Goal: Find specific page/section: Find specific page/section

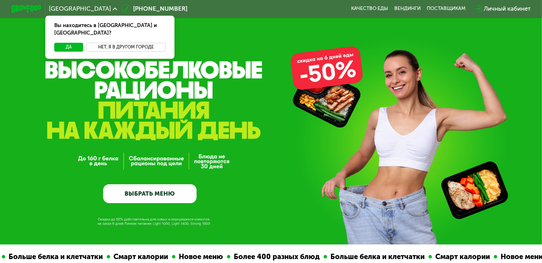
click at [112, 43] on button "Нет, я в другом городе" at bounding box center [125, 47] width 79 height 9
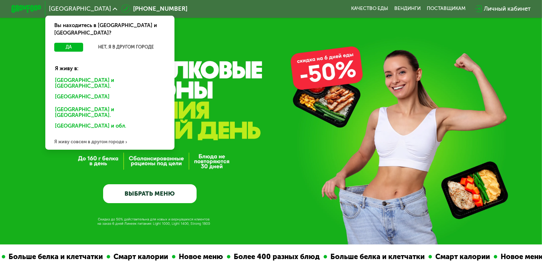
click at [98, 135] on div "Я живу совсем в другом городе" at bounding box center [110, 142] width 130 height 15
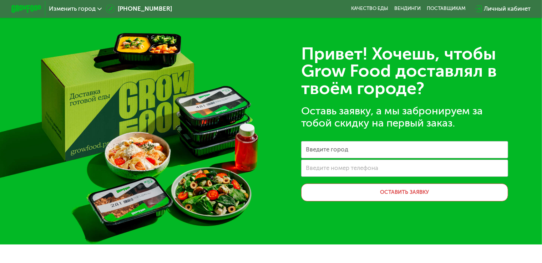
click at [62, 3] on div "Изменить город" at bounding box center [75, 9] width 61 height 14
click at [67, 7] on span "Изменить город" at bounding box center [72, 9] width 47 height 6
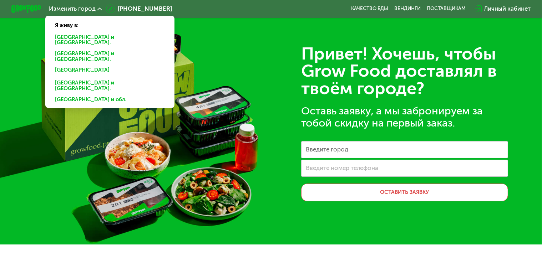
click at [63, 78] on div "[GEOGRAPHIC_DATA] и [GEOGRAPHIC_DATA]." at bounding box center [108, 86] width 117 height 16
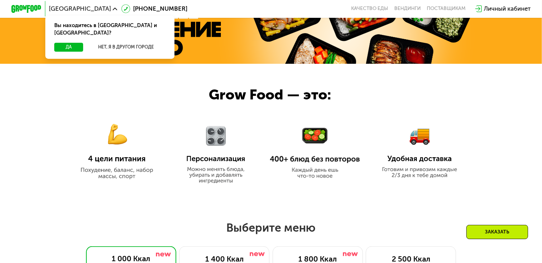
scroll to position [428, 0]
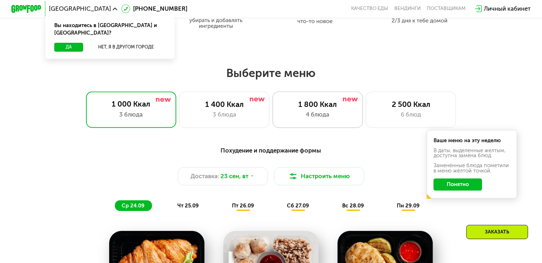
click at [331, 124] on div "1 800 Ккал 4 блюда" at bounding box center [318, 110] width 90 height 36
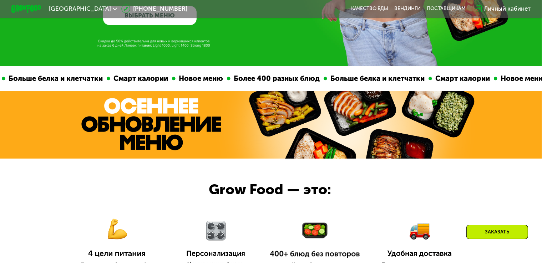
scroll to position [0, 0]
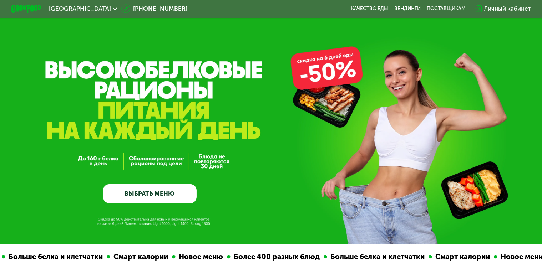
click at [66, 9] on span "[GEOGRAPHIC_DATA]" at bounding box center [80, 9] width 62 height 6
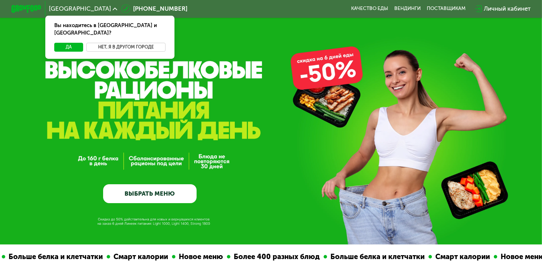
click at [100, 43] on button "Нет, я в другом городе" at bounding box center [125, 47] width 79 height 9
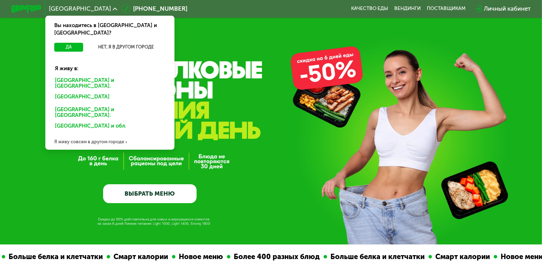
click at [69, 121] on div "[GEOGRAPHIC_DATA] и обл." at bounding box center [108, 127] width 117 height 12
